Goal: Information Seeking & Learning: Learn about a topic

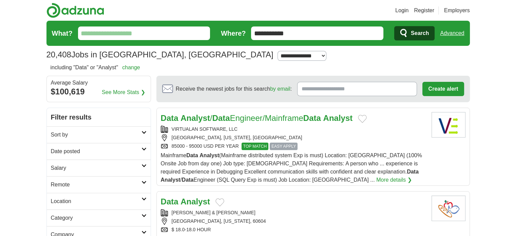
click at [157, 35] on input "What?" at bounding box center [144, 33] width 132 height 14
click at [130, 71] on h2 "including "Data" or "Analyst" change" at bounding box center [96, 68] width 90 height 8
click at [133, 69] on link "change" at bounding box center [131, 68] width 18 height 6
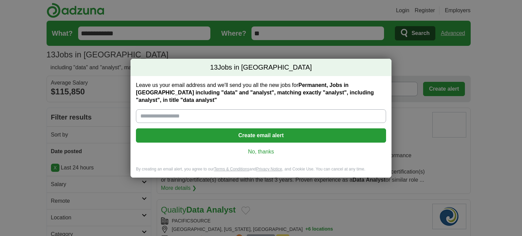
click at [273, 115] on input "Leave us your email address and we'll send you all the new jobs for Permanent, …" at bounding box center [261, 116] width 250 height 14
type input "**********"
click at [265, 148] on link "No, thanks" at bounding box center [260, 151] width 239 height 7
